Goal: Information Seeking & Learning: Check status

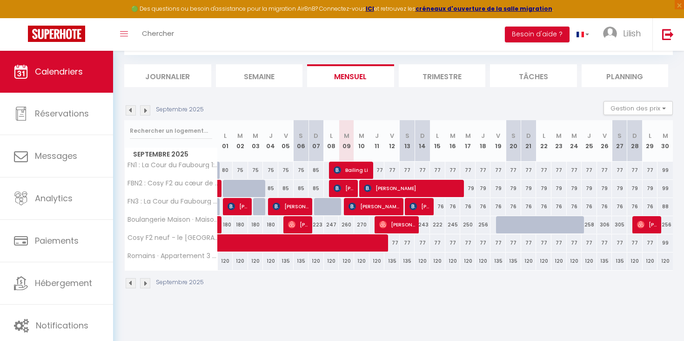
click at [133, 113] on img at bounding box center [131, 110] width 10 height 10
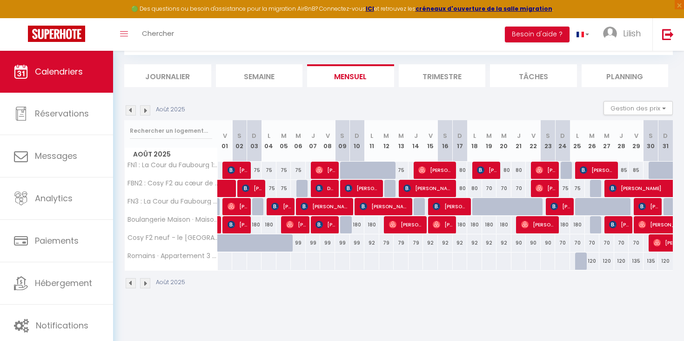
click at [133, 113] on img at bounding box center [131, 110] width 10 height 10
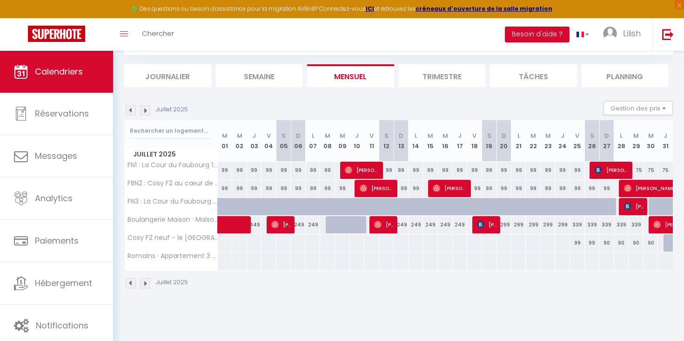
click at [144, 111] on img at bounding box center [145, 110] width 10 height 10
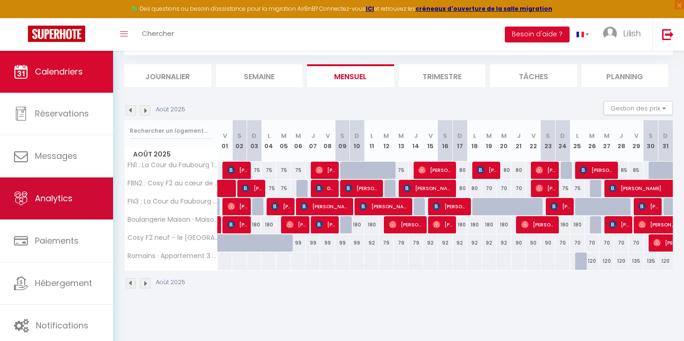
click at [55, 205] on link "Analytics" at bounding box center [56, 198] width 113 height 42
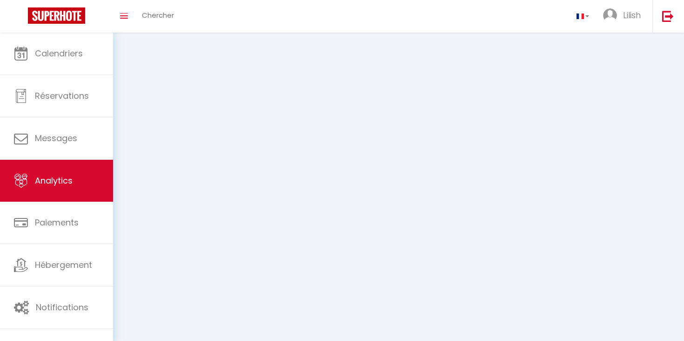
select select "2025"
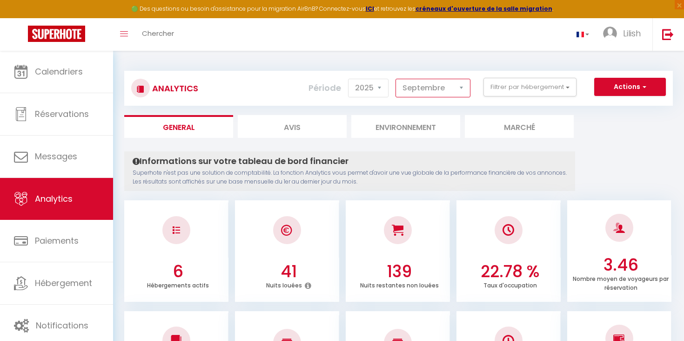
click at [454, 87] on select "[PERSON_NAME] Mars [PERSON_NAME] Juin Juillet Août Septembre Octobre Novembre D…" at bounding box center [432, 88] width 75 height 19
select select "8"
click at [396, 79] on select "[PERSON_NAME] Mars [PERSON_NAME] Juin Juillet Août Septembre Octobre Novembre D…" at bounding box center [432, 88] width 75 height 19
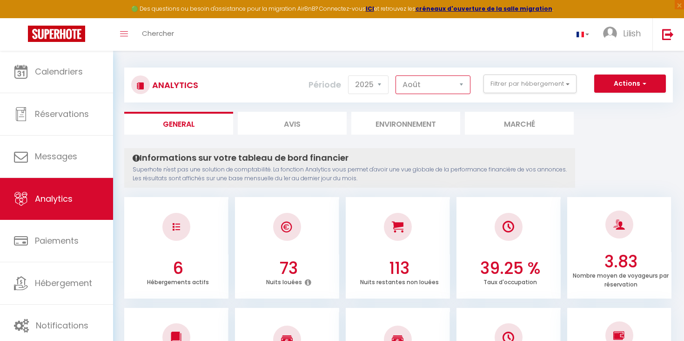
scroll to position [3, 0]
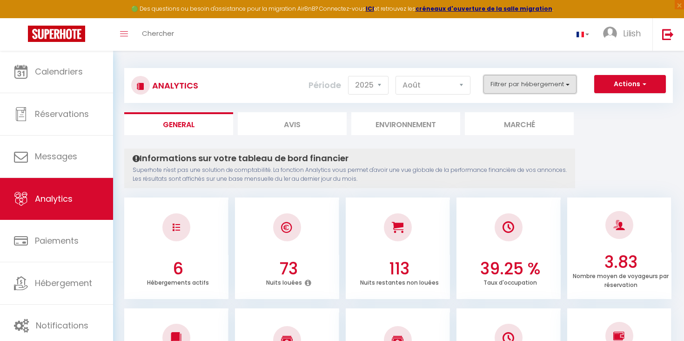
click at [508, 85] on button "Filtrer par hébergement" at bounding box center [529, 84] width 93 height 19
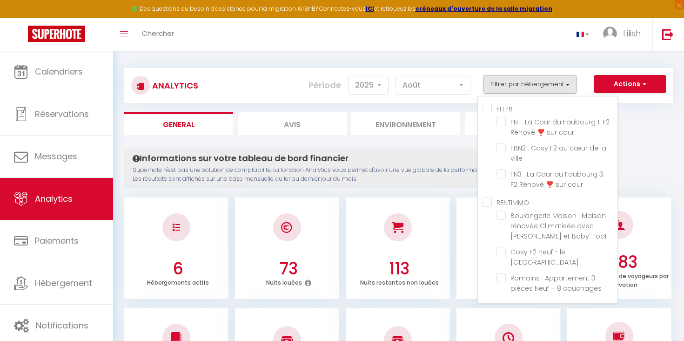
click at [486, 108] on input "ELLEB" at bounding box center [550, 107] width 135 height 9
checkbox input "true"
checkbox cour "true"
checkbox ville "true"
checkbox cour "true"
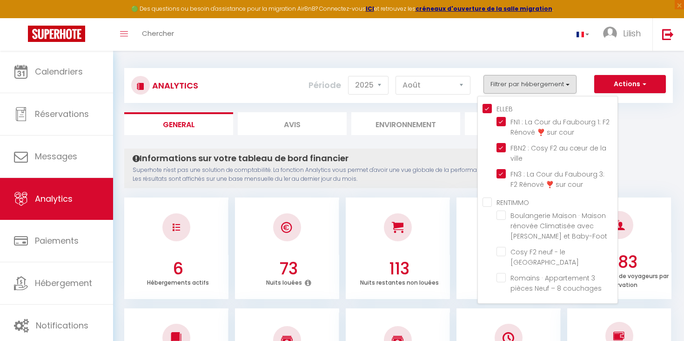
checkbox Baby-Foot "false"
checkbox Cour "false"
checkbox couchages "false"
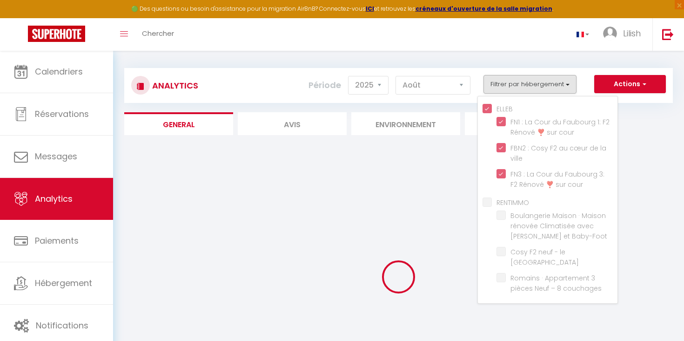
checkbox Baby-Foot "false"
checkbox Cour "false"
checkbox couchages "false"
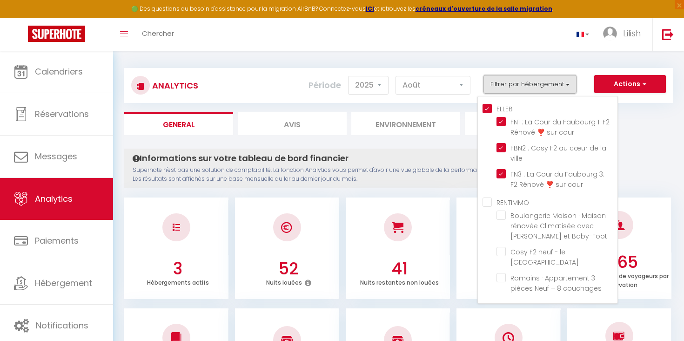
click at [554, 85] on button "Filtrer par hébergement" at bounding box center [529, 84] width 93 height 19
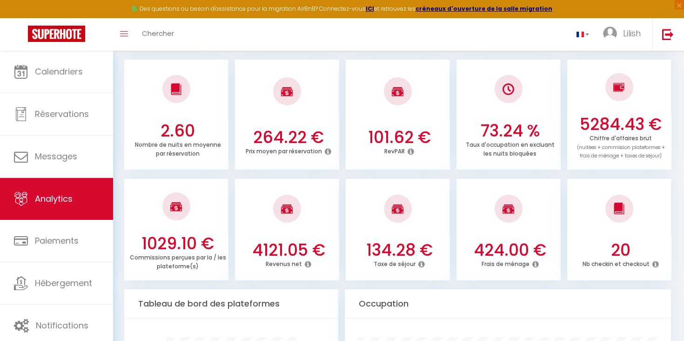
scroll to position [250, 0]
